Goal: Task Accomplishment & Management: Complete application form

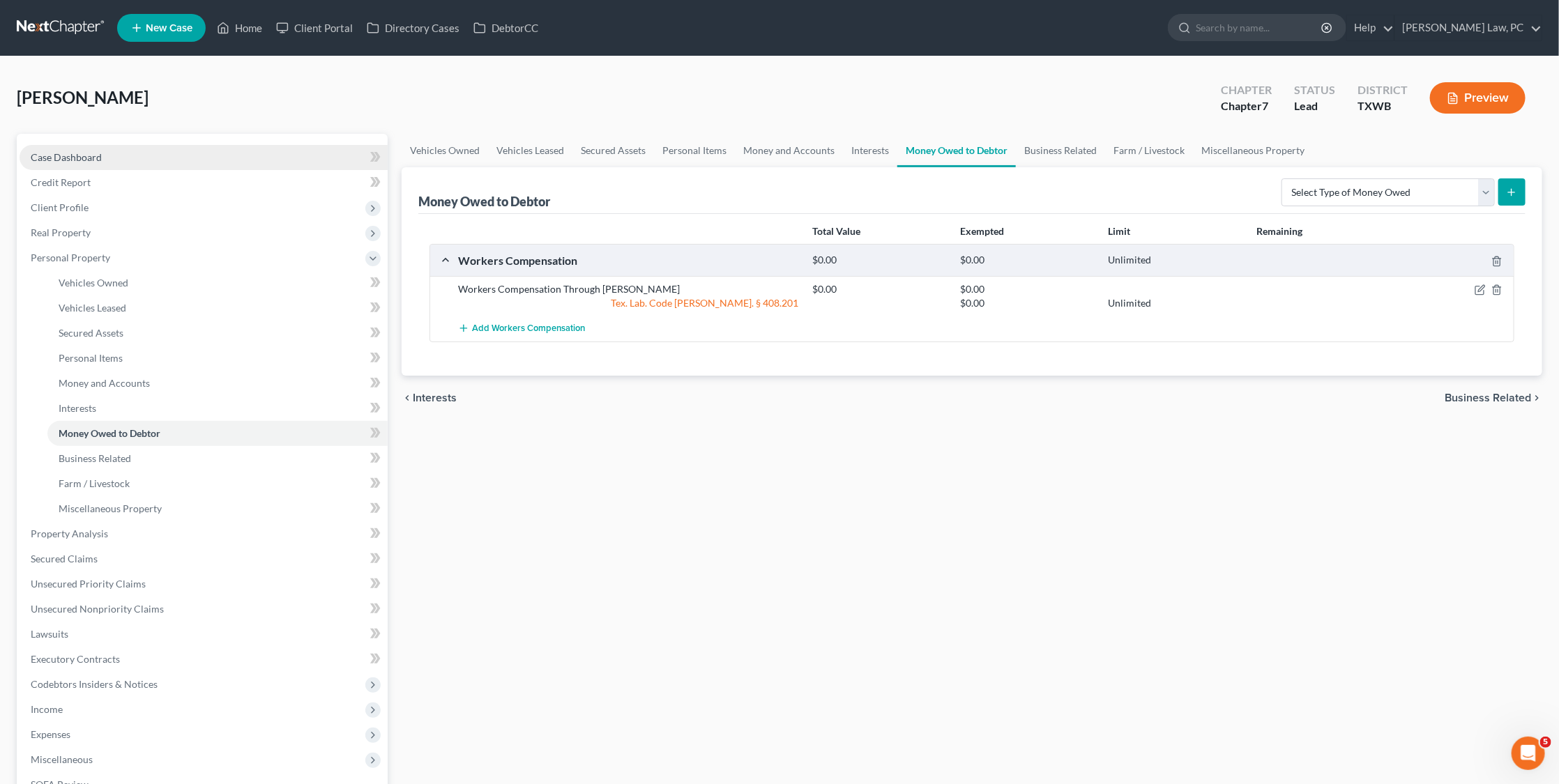
click at [100, 156] on link "Case Dashboard" at bounding box center [204, 157] width 368 height 25
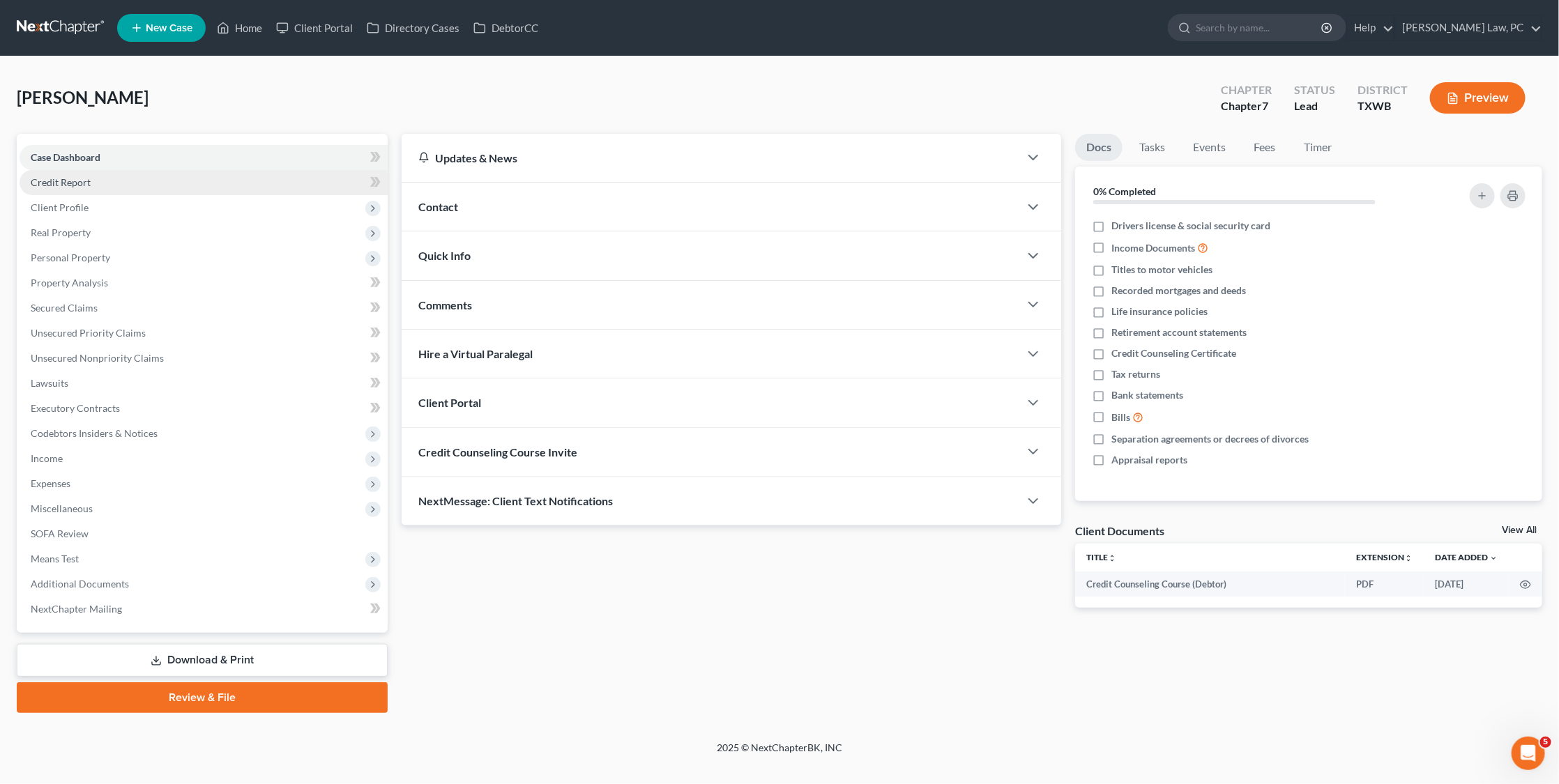
click at [86, 180] on span "Credit Report" at bounding box center [60, 182] width 60 height 12
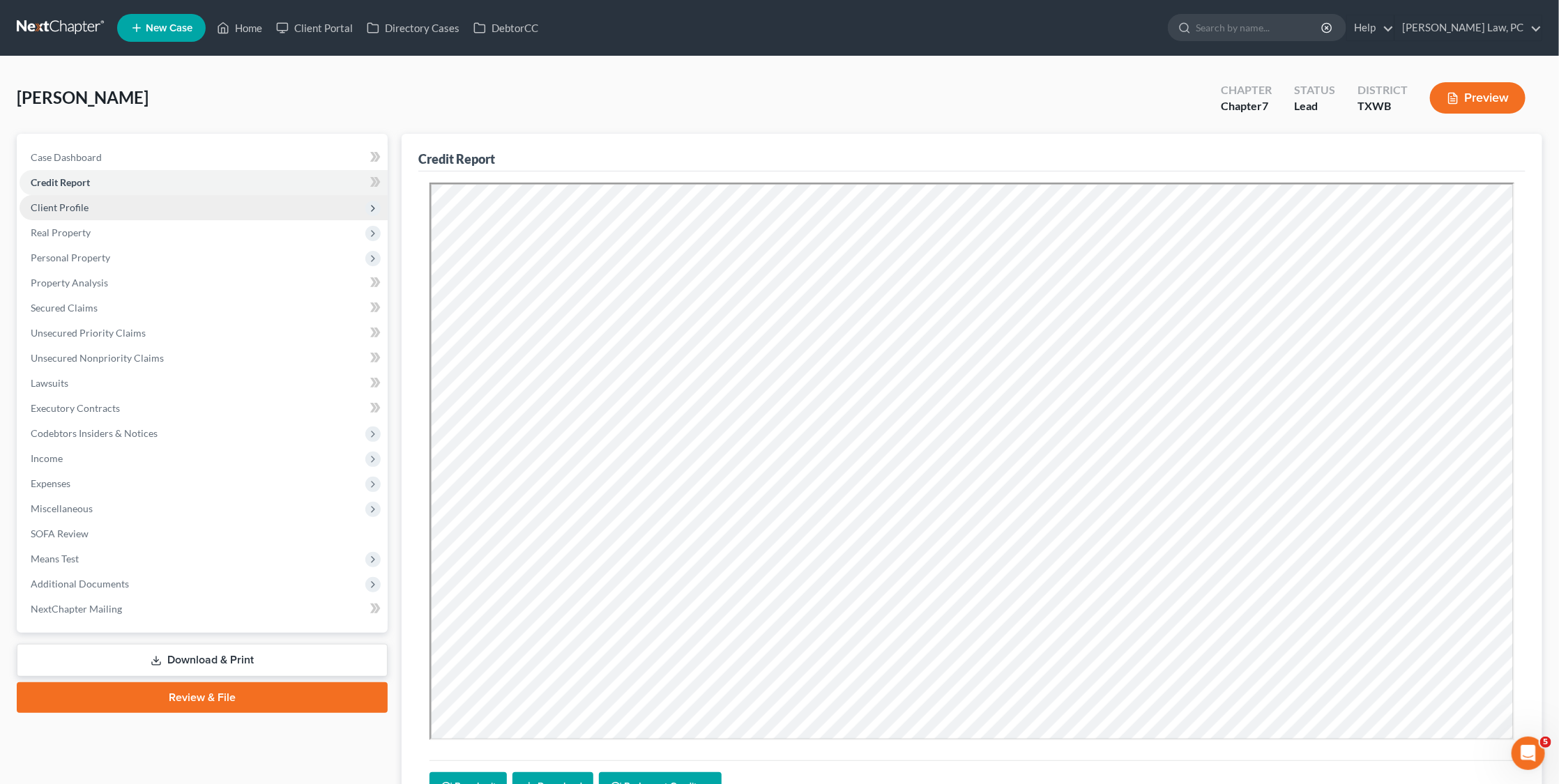
click at [93, 207] on span "Client Profile" at bounding box center [204, 208] width 368 height 25
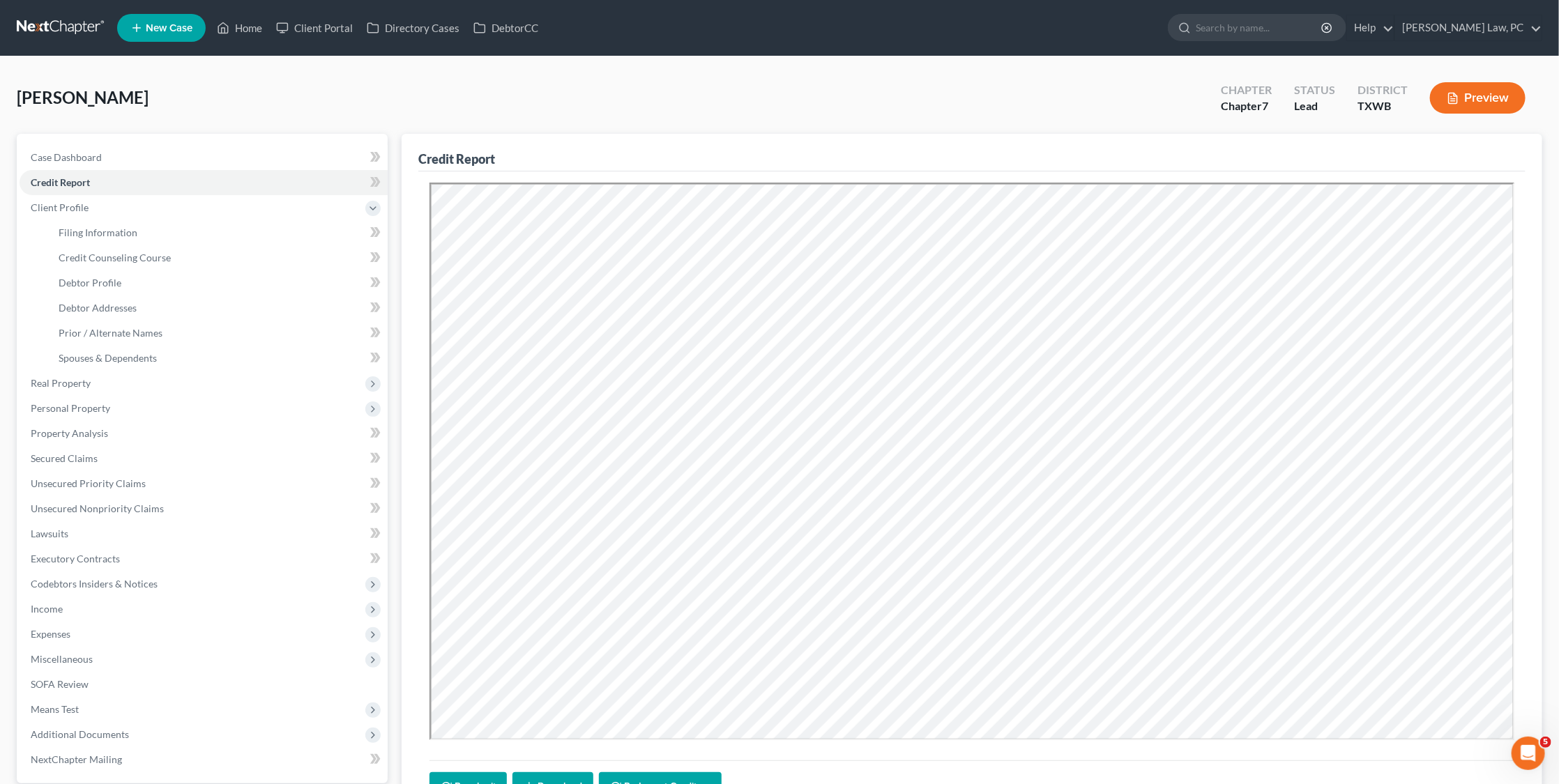
click at [73, 28] on link at bounding box center [61, 28] width 89 height 25
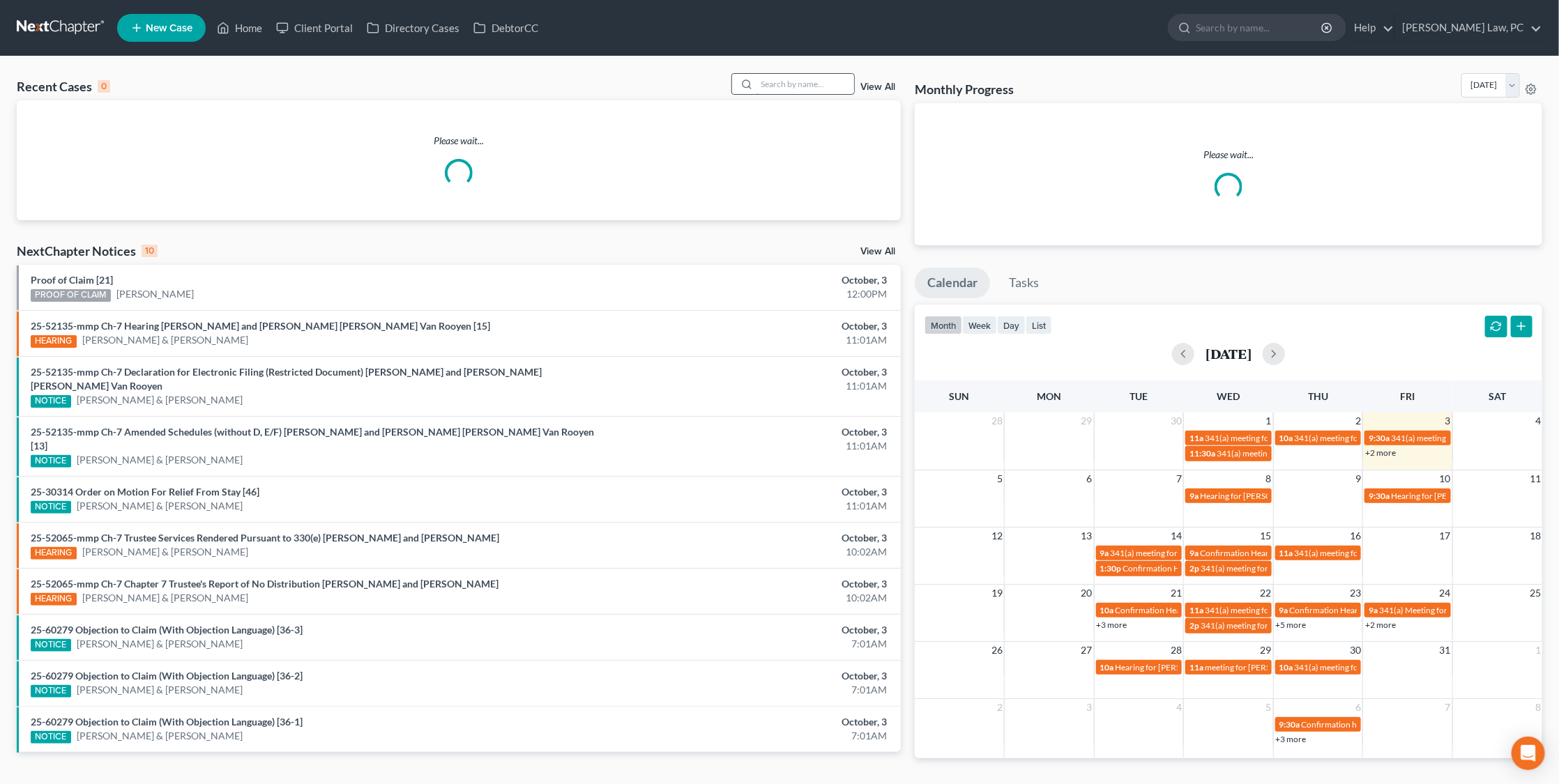
click at [788, 77] on input "search" at bounding box center [805, 84] width 97 height 20
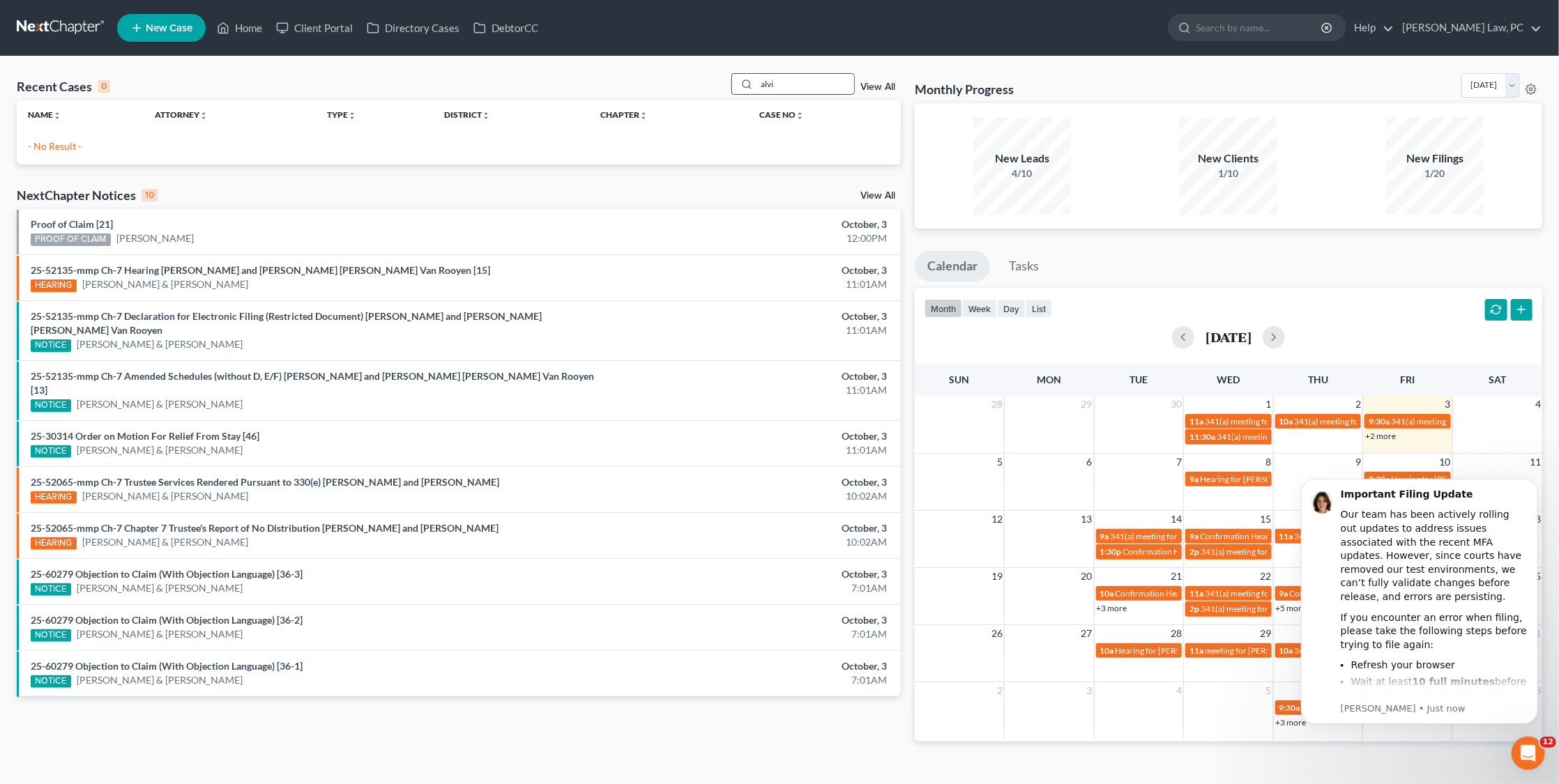
drag, startPoint x: 797, startPoint y: 90, endPoint x: 750, endPoint y: 85, distance: 47.3
click at [750, 85] on div "alvi" at bounding box center [793, 84] width 124 height 22
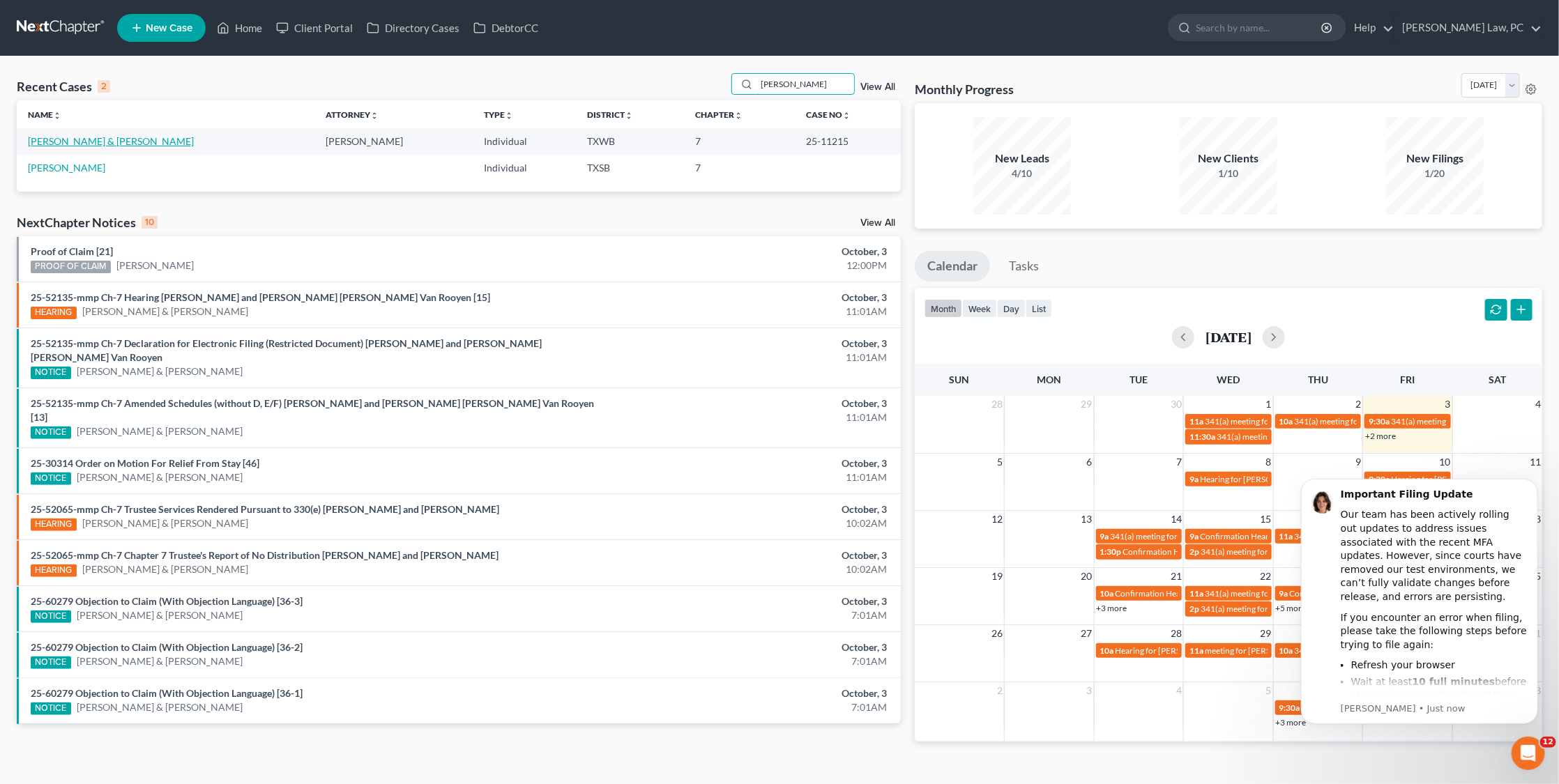
type input "molina"
click at [100, 135] on link "[PERSON_NAME] & [PERSON_NAME]" at bounding box center [111, 141] width 166 height 12
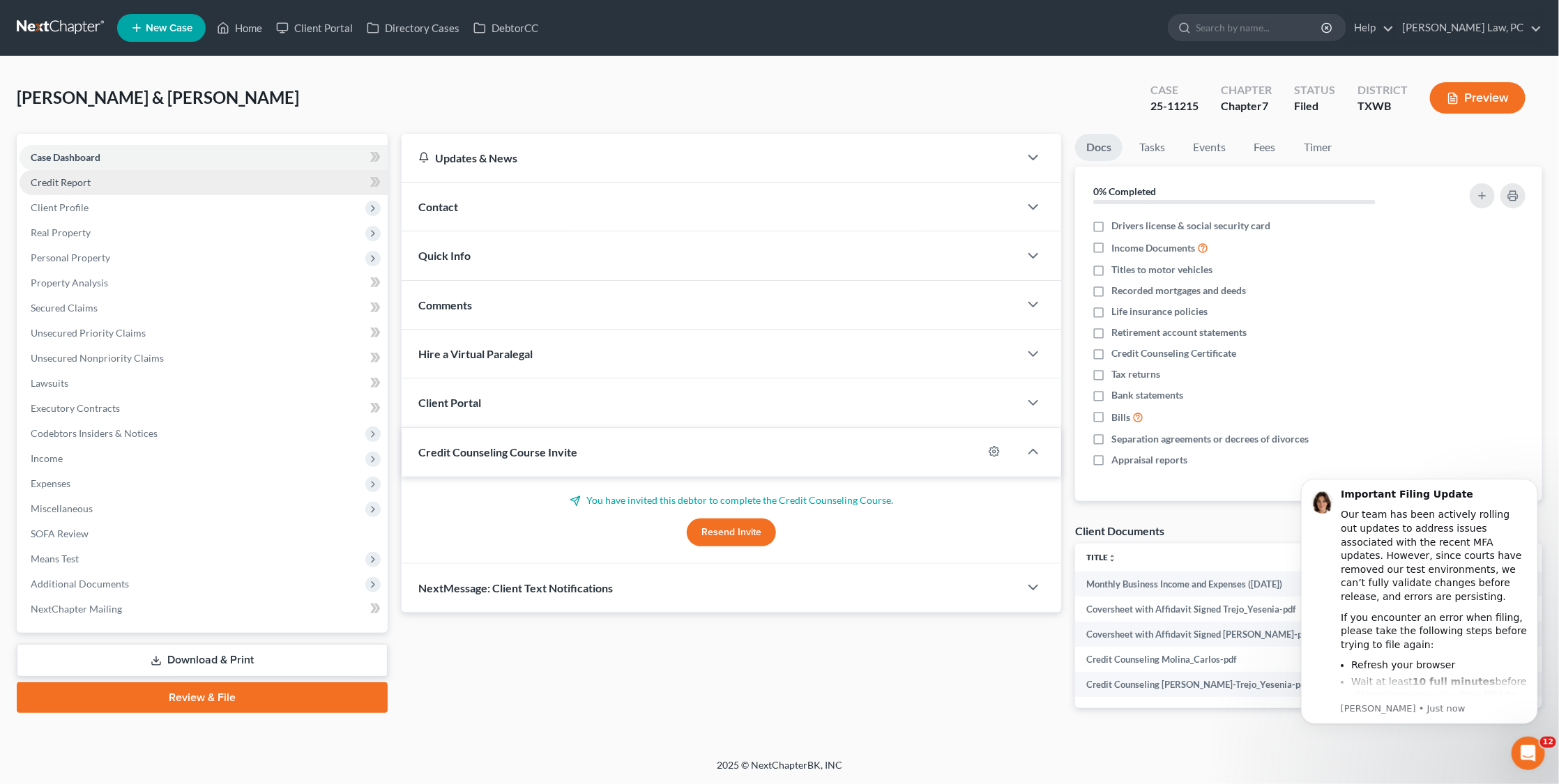
click at [102, 177] on link "Credit Report" at bounding box center [204, 183] width 368 height 25
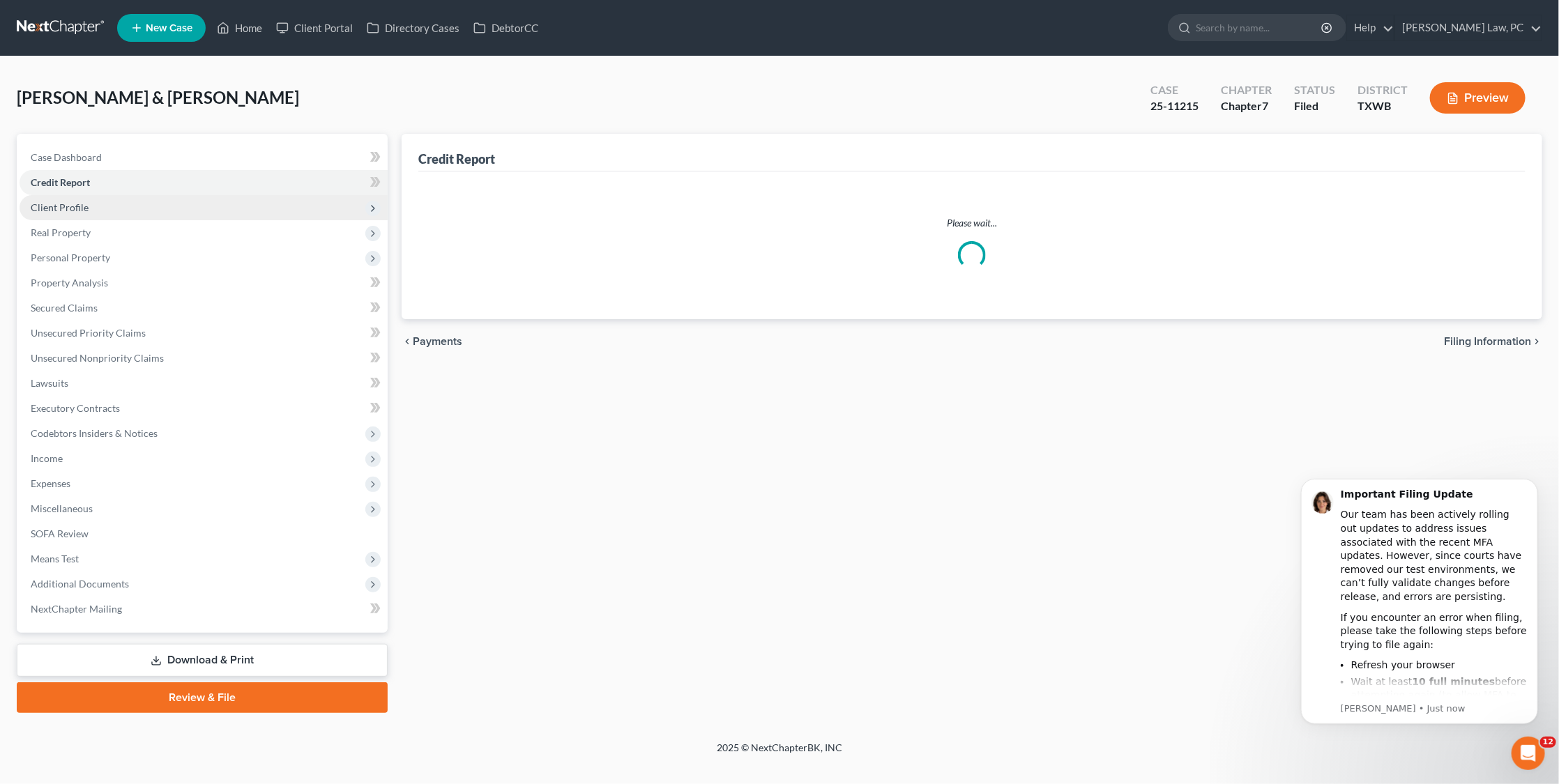
click at [90, 207] on span "Client Profile" at bounding box center [204, 208] width 368 height 25
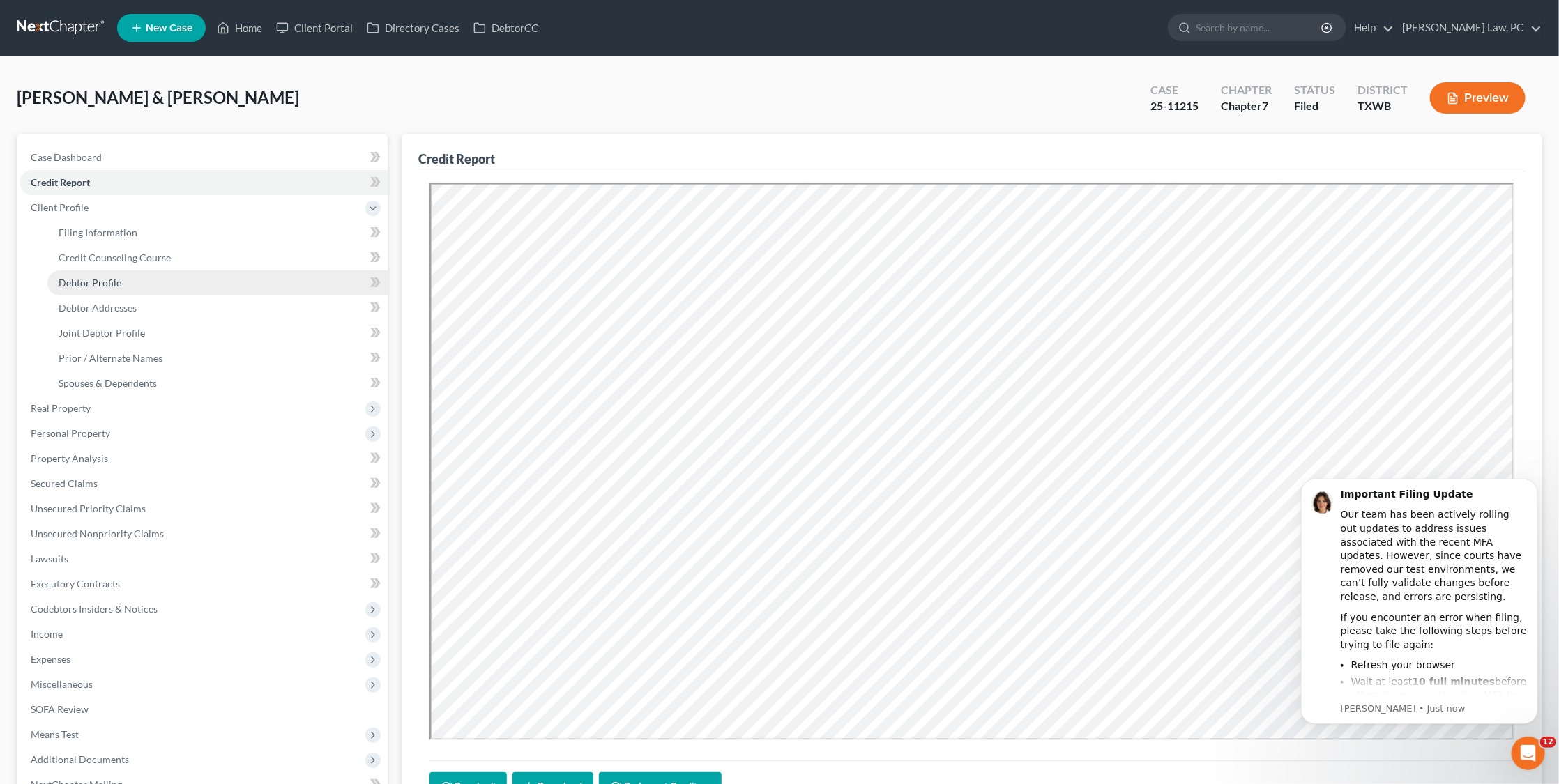
click at [104, 280] on span "Debtor Profile" at bounding box center [90, 282] width 63 height 12
select select "1"
select select "2"
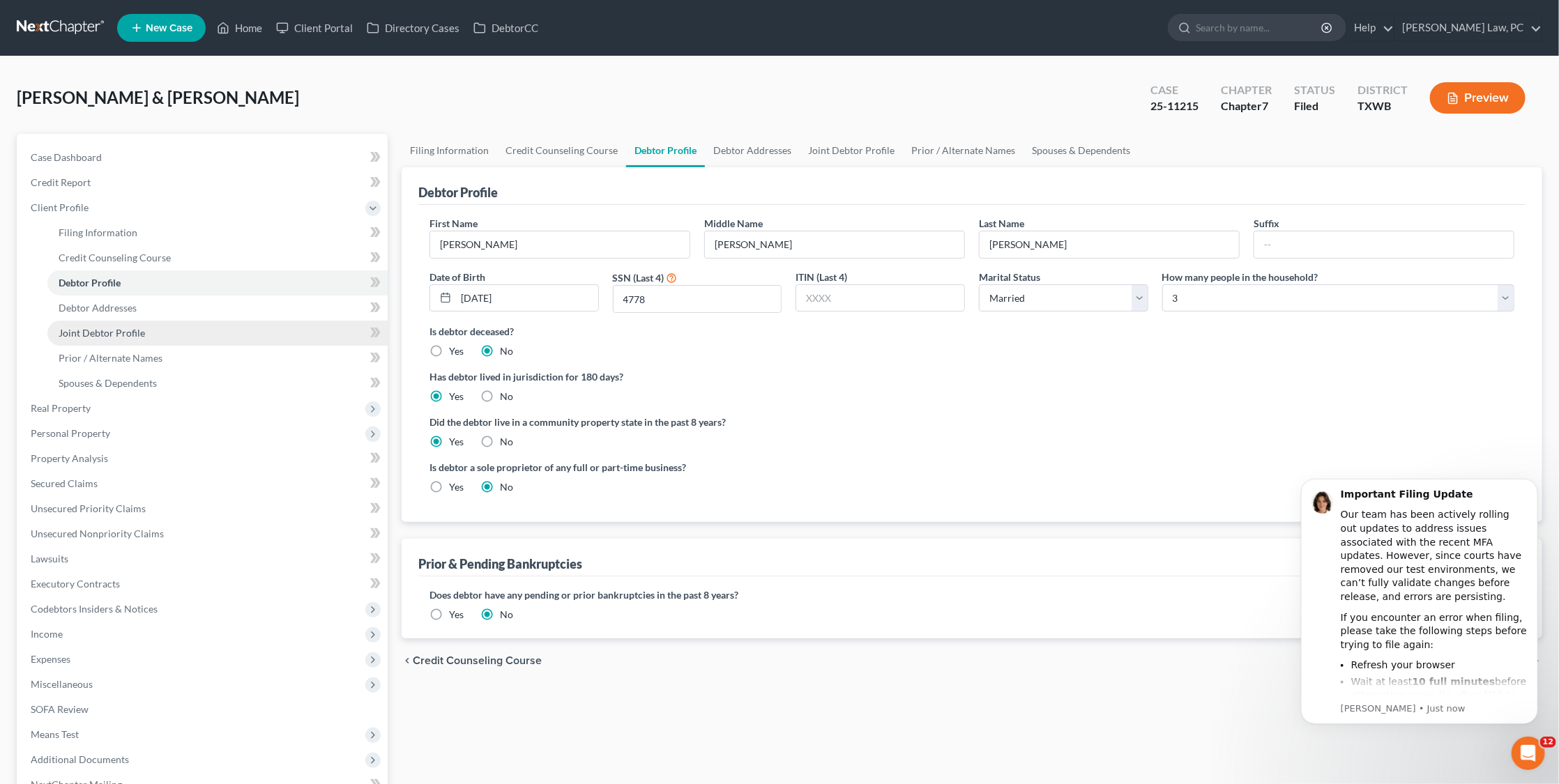
click at [106, 327] on span "Joint Debtor Profile" at bounding box center [102, 332] width 86 height 12
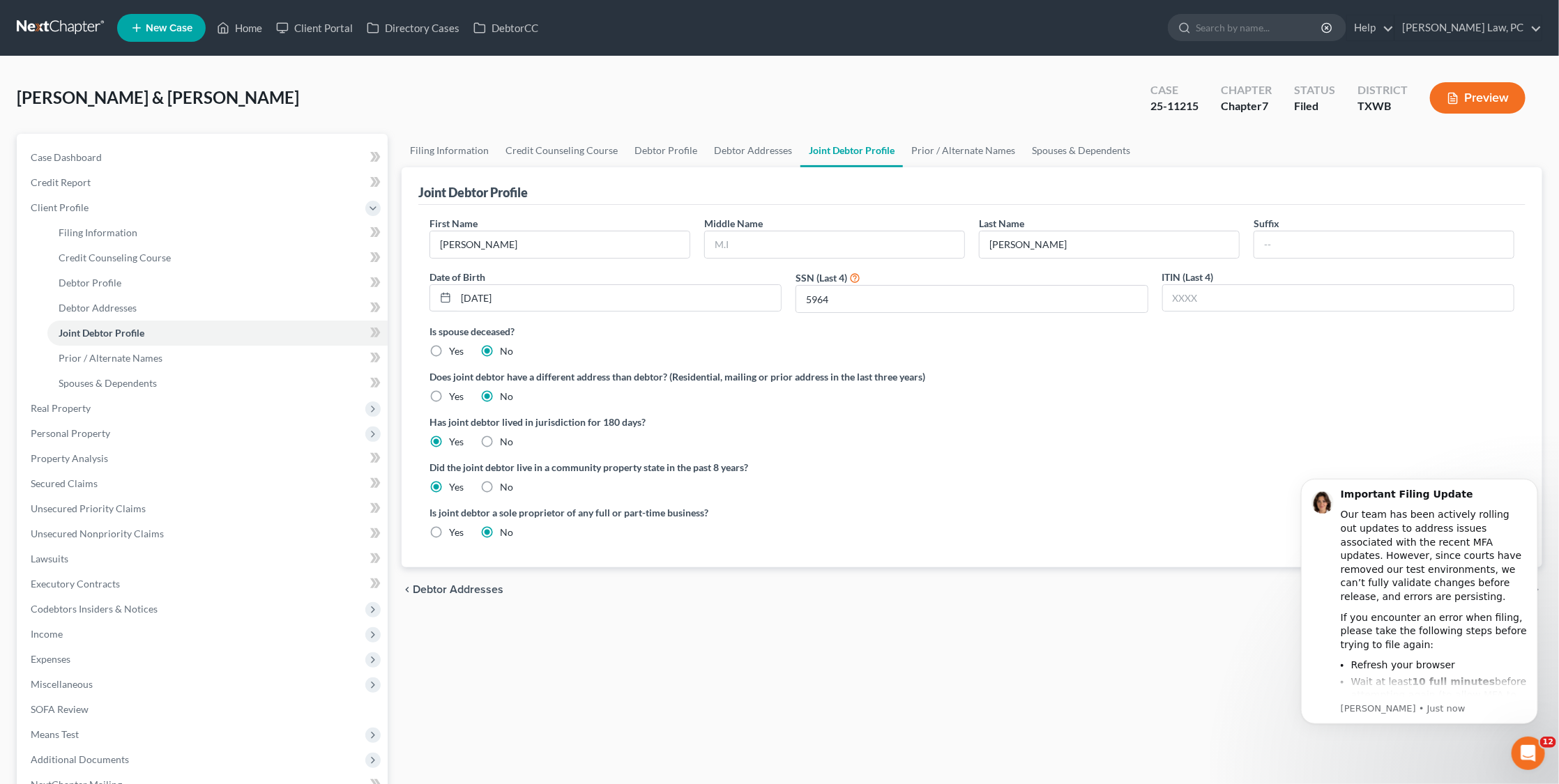
click at [53, 27] on link at bounding box center [61, 28] width 89 height 25
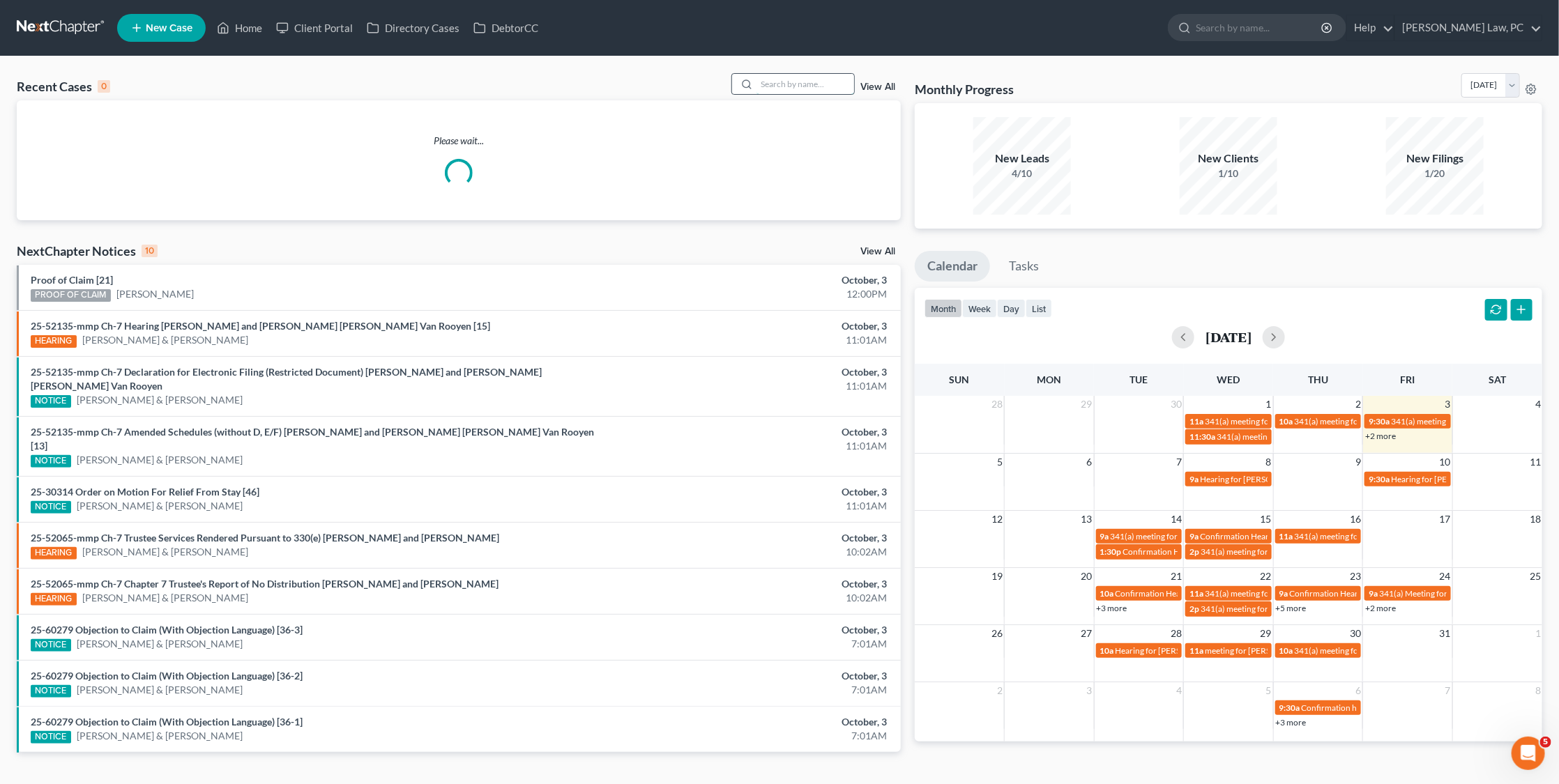
click at [791, 85] on input "search" at bounding box center [805, 84] width 97 height 20
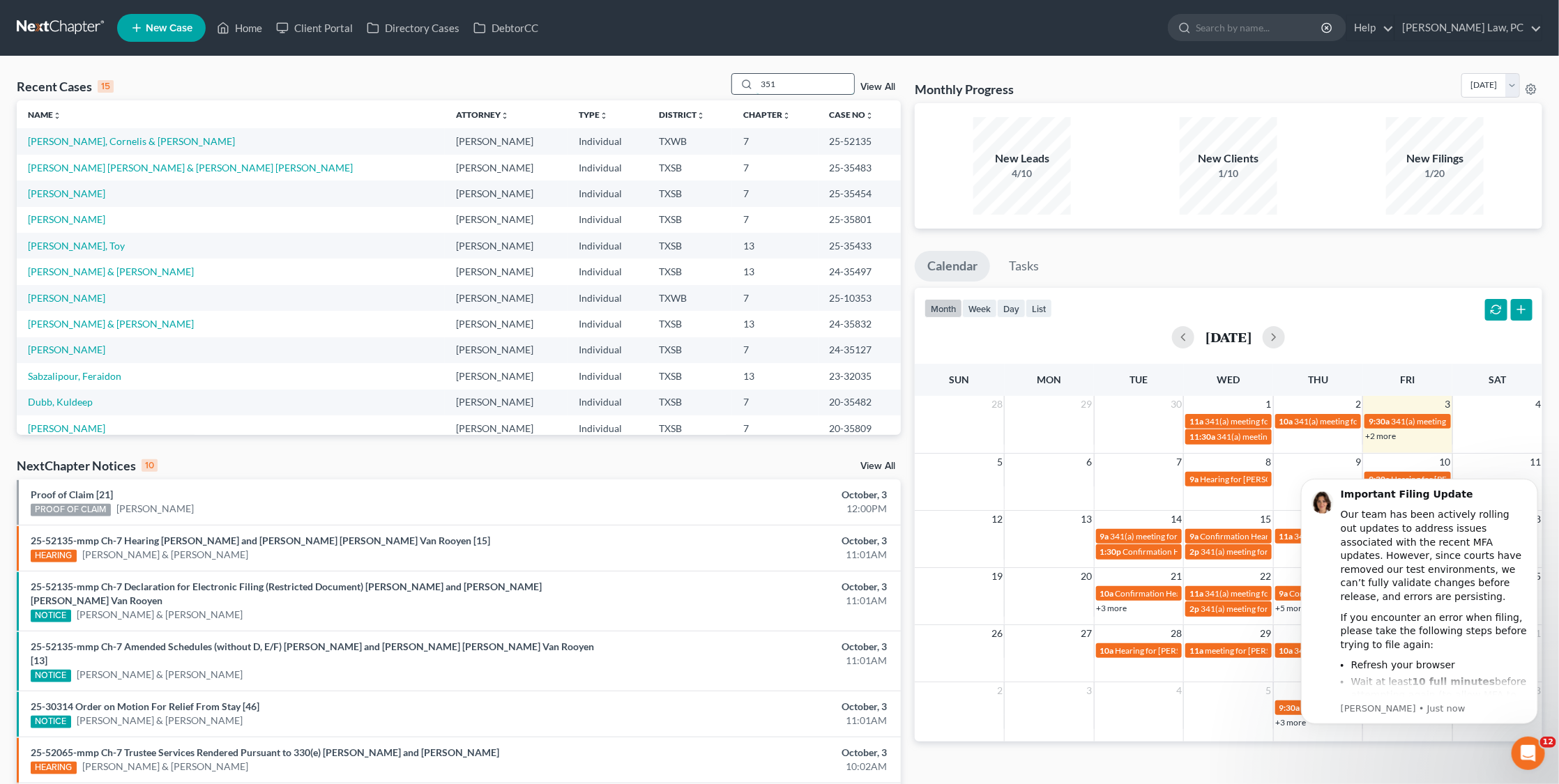
type input "3519"
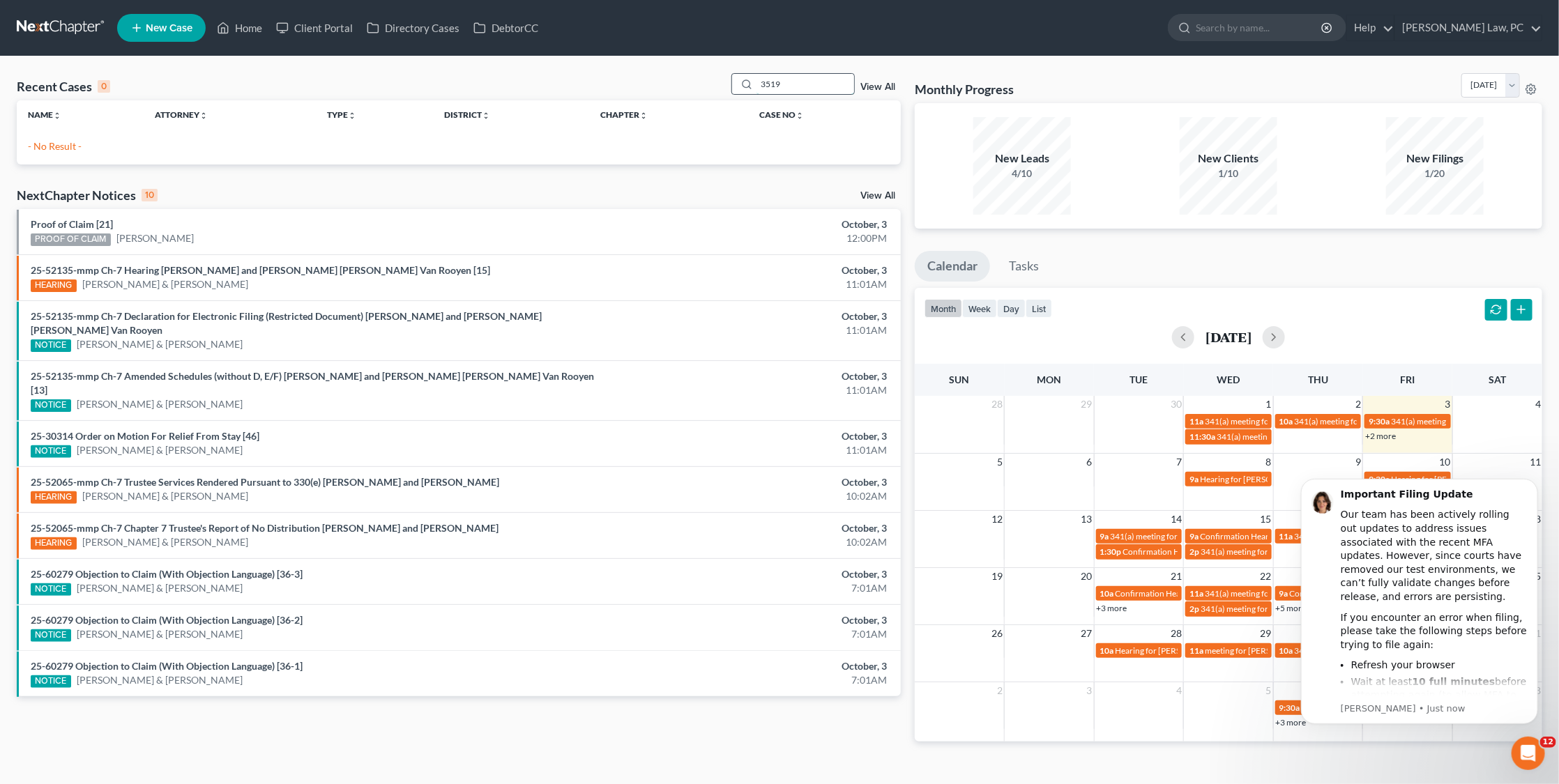
drag, startPoint x: 814, startPoint y: 85, endPoint x: 759, endPoint y: 85, distance: 55.0
click at [759, 85] on div "3519" at bounding box center [793, 84] width 124 height 22
